Goal: Information Seeking & Learning: Learn about a topic

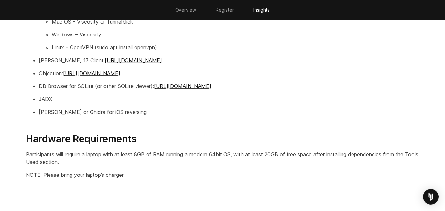
scroll to position [998, 0]
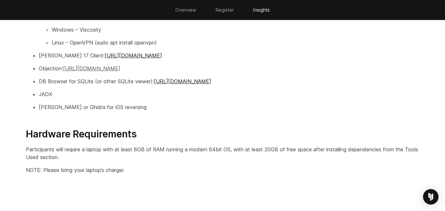
click at [120, 68] on link "[URL][DOMAIN_NAME]" at bounding box center [91, 68] width 57 height 6
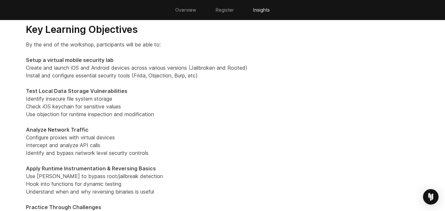
scroll to position [698, 0]
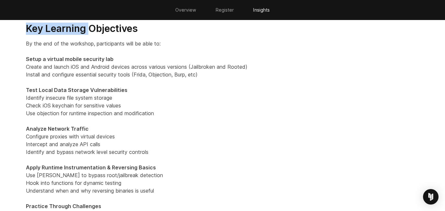
drag, startPoint x: 25, startPoint y: 25, endPoint x: 92, endPoint y: 31, distance: 66.9
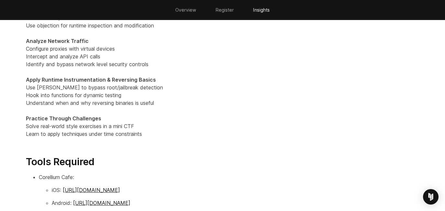
scroll to position [810, 0]
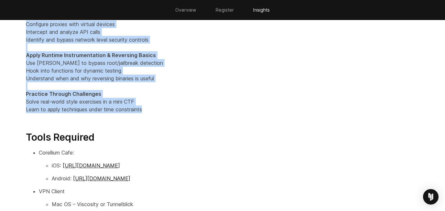
click at [148, 109] on p "By the end of the workshop, participants will be able to: Setup a virtual mobil…" at bounding box center [222, 20] width 393 height 186
copy div "Key Learning Objectives By the end of the workshop, participants will be able t…"
click at [230, 47] on p "By the end of the workshop, participants will be able to: Setup a virtual mobil…" at bounding box center [222, 20] width 393 height 186
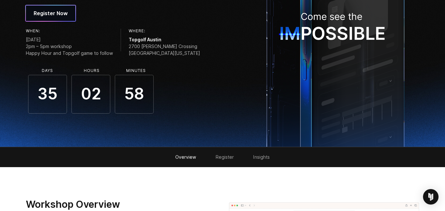
scroll to position [0, 0]
